Goal: Task Accomplishment & Management: Manage account settings

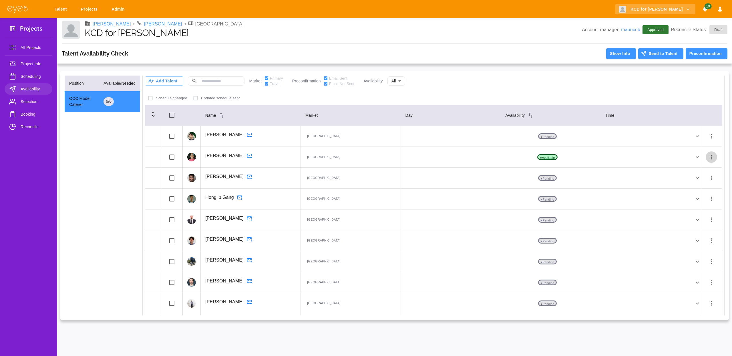
click at [708, 158] on icon "button" at bounding box center [711, 157] width 7 height 7
click at [695, 211] on li "Remove Availability" at bounding box center [699, 211] width 57 height 10
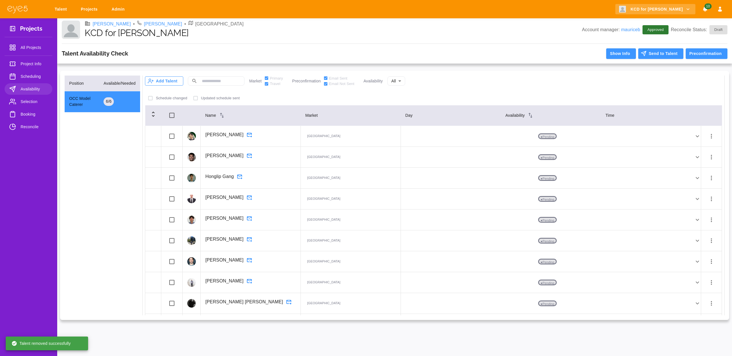
click at [165, 84] on button "Add Talent" at bounding box center [164, 80] width 38 height 9
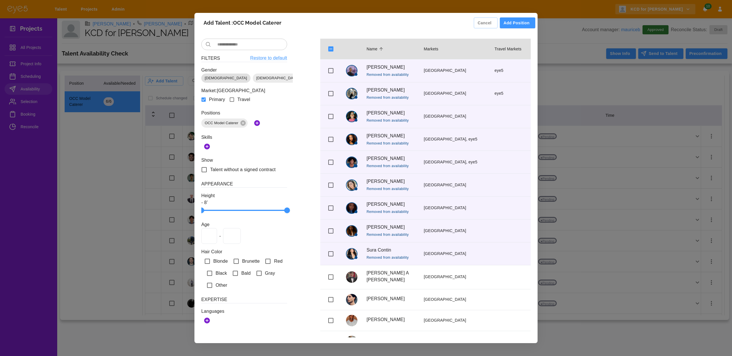
click at [213, 79] on span "[DEMOGRAPHIC_DATA]" at bounding box center [225, 78] width 49 height 6
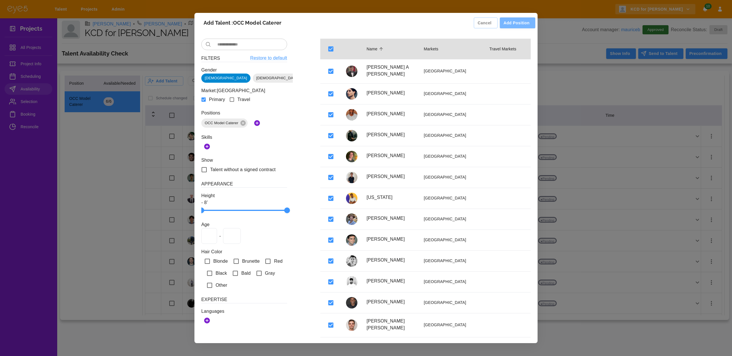
click at [512, 26] on button "Add Position" at bounding box center [517, 22] width 35 height 11
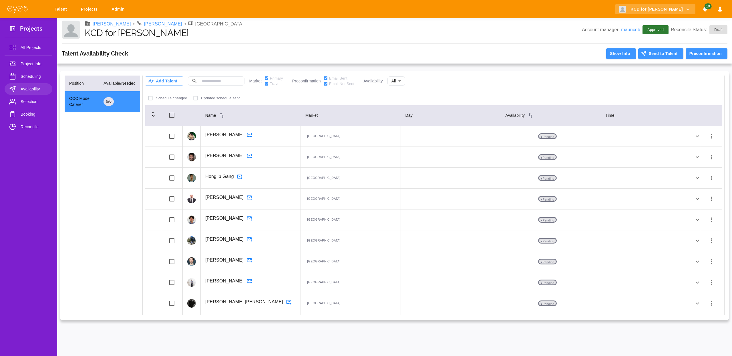
scroll to position [144, 0]
